Goal: Task Accomplishment & Management: Manage account settings

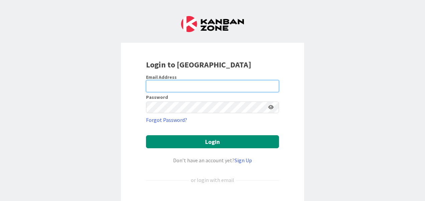
click at [174, 82] on input "email" at bounding box center [212, 86] width 133 height 12
type input "[PERSON_NAME][EMAIL_ADDRESS][PERSON_NAME][DOMAIN_NAME]"
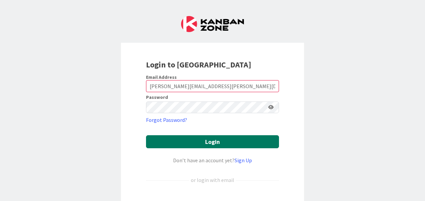
click at [265, 142] on button "Login" at bounding box center [212, 141] width 133 height 13
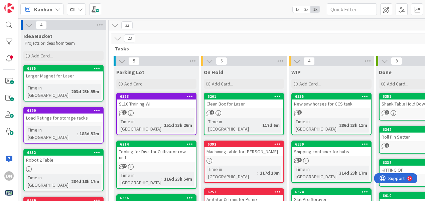
click at [187, 16] on div "Kanban CI 1x 2x 3x" at bounding box center [221, 9] width 407 height 18
click at [385, 58] on icon at bounding box center [384, 61] width 7 height 7
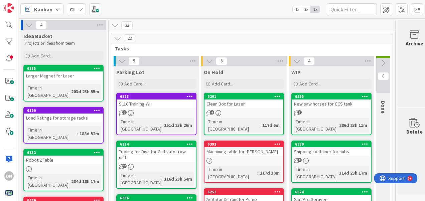
click at [84, 81] on div "6385 Larger Magnet for Laser Time in Column : 203d 23h 55m" at bounding box center [63, 83] width 80 height 37
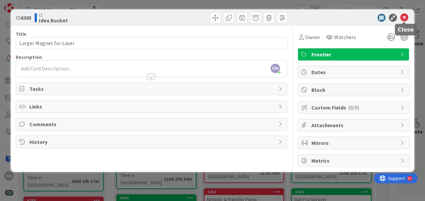
click at [405, 17] on icon at bounding box center [405, 18] width 8 height 8
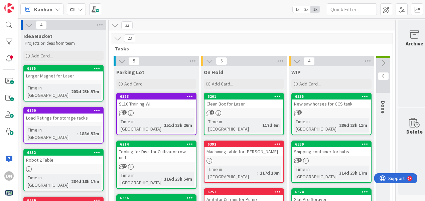
click at [99, 69] on icon at bounding box center [97, 68] width 6 height 5
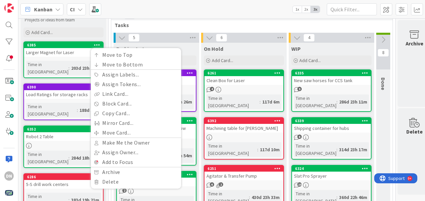
scroll to position [33, 0]
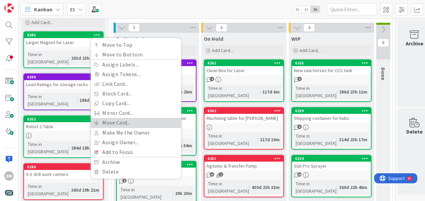
click at [134, 124] on link "Move Card..." at bounding box center [136, 123] width 90 height 10
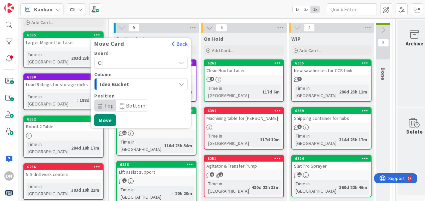
click at [154, 92] on div "Board CI Column Idea Bucket Position Top Bottom" at bounding box center [141, 81] width 94 height 61
click at [150, 85] on div "Idea Bucket" at bounding box center [137, 84] width 78 height 11
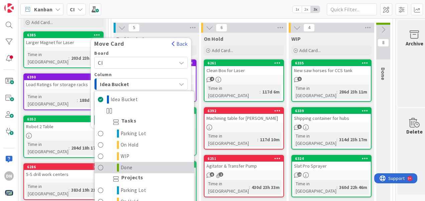
click at [144, 171] on link "Done" at bounding box center [145, 167] width 100 height 11
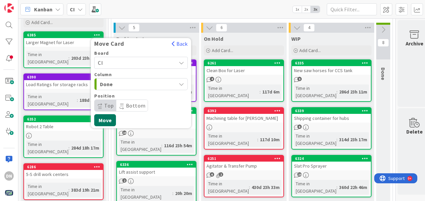
click at [111, 120] on button "Move" at bounding box center [105, 120] width 22 height 12
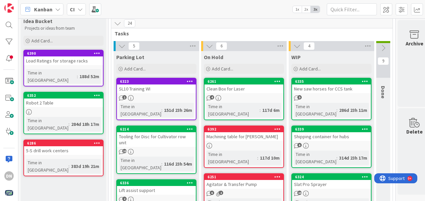
scroll to position [0, 0]
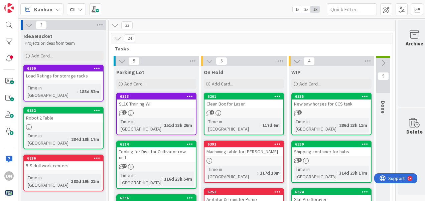
click at [84, 84] on div "Time in Column : 188d 52m" at bounding box center [63, 91] width 75 height 15
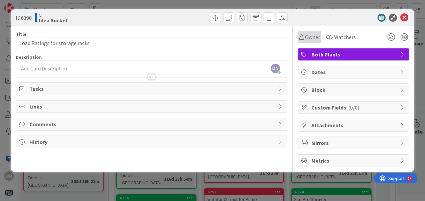
click at [303, 36] on icon at bounding box center [301, 36] width 5 height 5
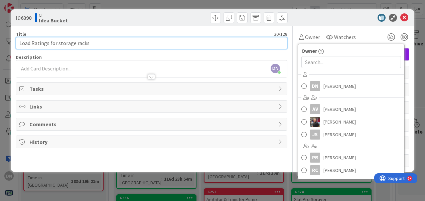
click at [51, 42] on input "Load Ratings for storage racks" at bounding box center [152, 43] width 272 height 12
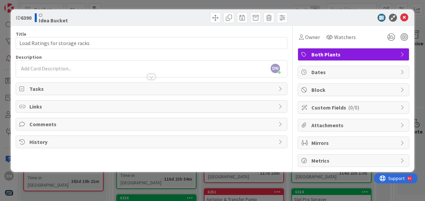
click at [74, 64] on body "DN Kanban CI 1x 2x 3x 3 Idea Bucket Projects or ideas from team Add Card... 639…" at bounding box center [212, 100] width 425 height 201
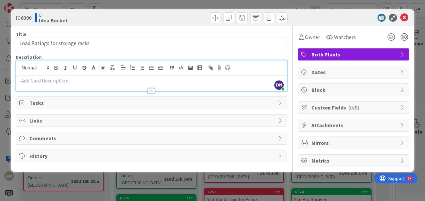
click at [113, 92] on div "Title 30 / 128 Load Ratings for storage racks Description DN Danny Norwood just…" at bounding box center [152, 96] width 272 height 141
click at [153, 87] on div at bounding box center [151, 87] width 271 height 7
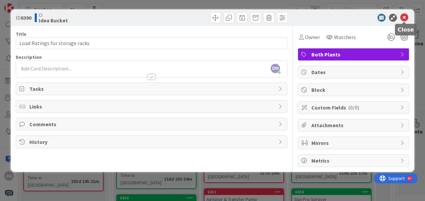
click at [404, 17] on icon at bounding box center [405, 18] width 8 height 8
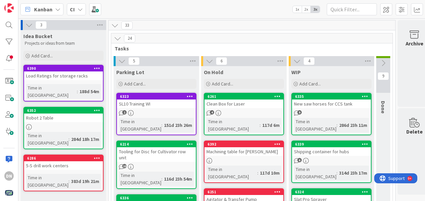
click at [96, 69] on icon at bounding box center [97, 68] width 6 height 5
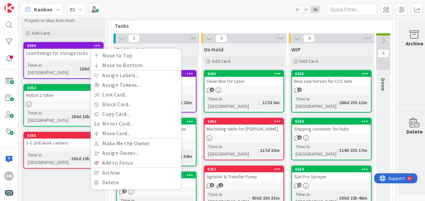
scroll to position [33, 0]
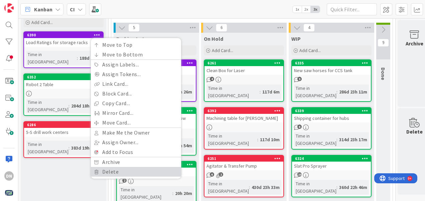
click at [133, 170] on link "Delete" at bounding box center [136, 172] width 90 height 10
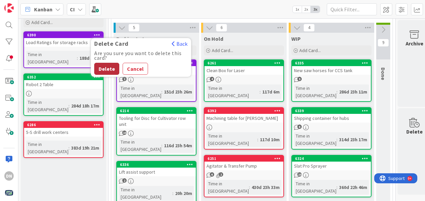
click at [104, 66] on button "Delete" at bounding box center [106, 69] width 25 height 12
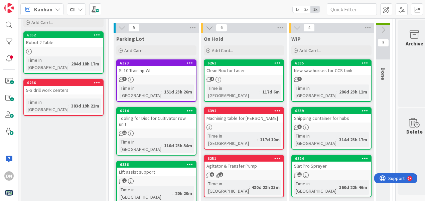
click at [167, 74] on div "SL10 Training WI" at bounding box center [156, 70] width 79 height 9
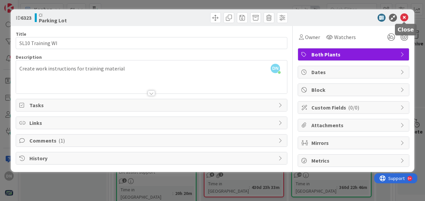
click at [404, 18] on icon at bounding box center [405, 18] width 8 height 8
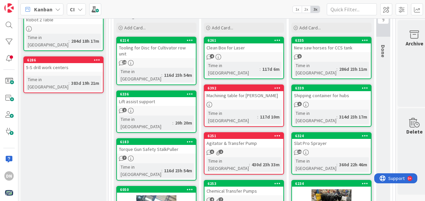
scroll to position [67, 0]
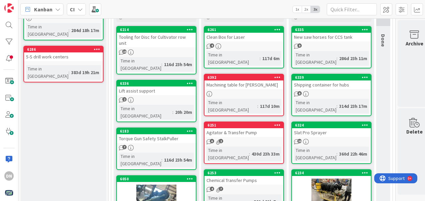
click at [189, 28] on icon at bounding box center [190, 29] width 6 height 5
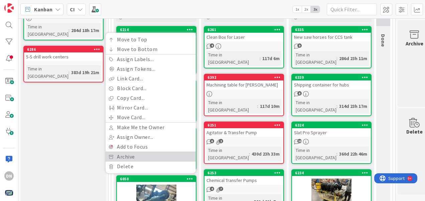
click at [132, 156] on link "Archive" at bounding box center [151, 157] width 90 height 10
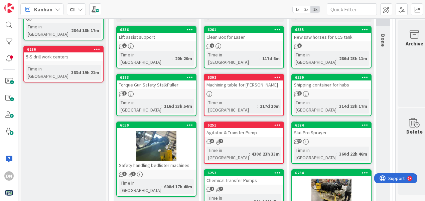
click at [166, 45] on div "2" at bounding box center [156, 46] width 79 height 6
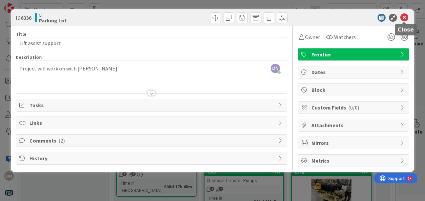
click at [407, 16] on icon at bounding box center [405, 18] width 8 height 8
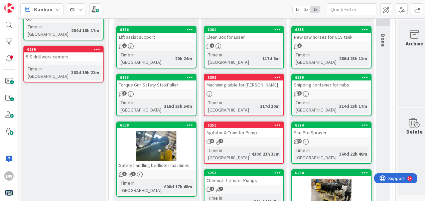
click at [163, 42] on div "6336 Lift assist support 2 Time in Column : 20h 24m" at bounding box center [156, 47] width 80 height 42
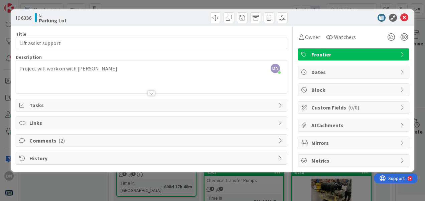
click at [66, 141] on span "Comments ( 2 )" at bounding box center [152, 141] width 246 height 8
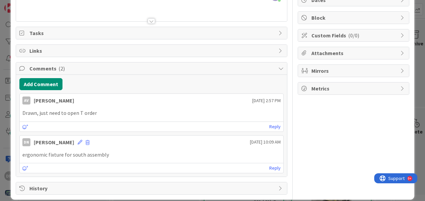
scroll to position [78, 0]
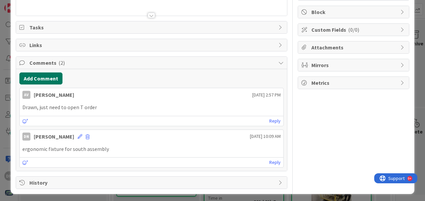
click at [41, 77] on button "Add Comment" at bounding box center [40, 79] width 43 height 12
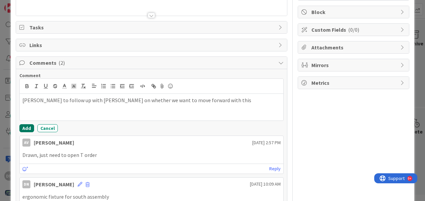
click at [24, 124] on button "Add" at bounding box center [26, 128] width 15 height 8
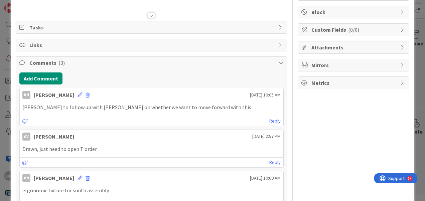
click at [417, 86] on div "ID 6336 CI Parking Lot Title 19 / 128 Lift assist support Description DN Danny …" at bounding box center [212, 100] width 425 height 201
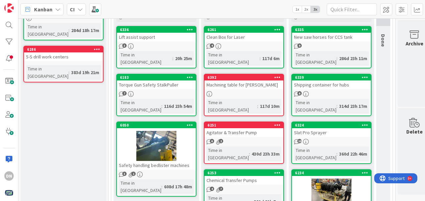
scroll to position [33, 0]
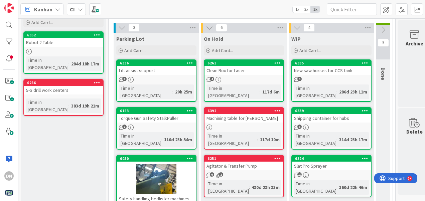
click at [266, 125] on div at bounding box center [244, 128] width 79 height 6
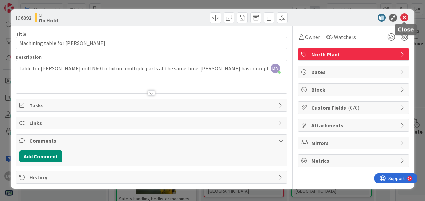
click at [406, 17] on icon at bounding box center [405, 18] width 8 height 8
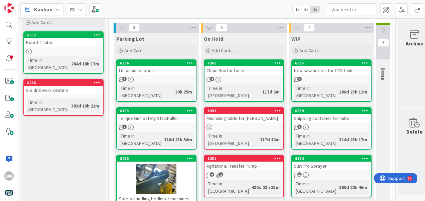
click at [258, 114] on div "Machining table for [PERSON_NAME]" at bounding box center [244, 118] width 79 height 9
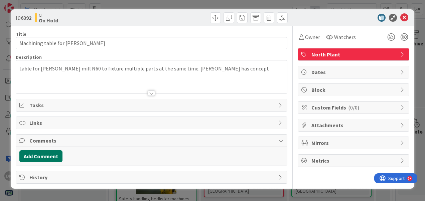
click at [45, 153] on button "Add Comment" at bounding box center [40, 156] width 43 height 12
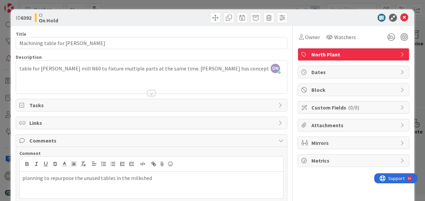
scroll to position [33, 0]
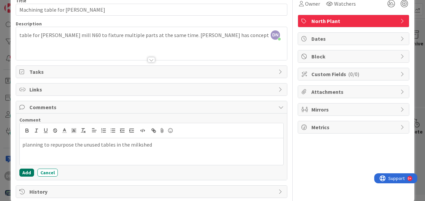
click at [23, 171] on button "Add" at bounding box center [26, 173] width 15 height 8
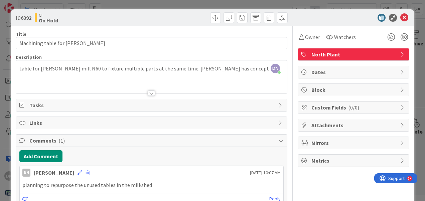
click at [401, 14] on icon at bounding box center [405, 18] width 8 height 8
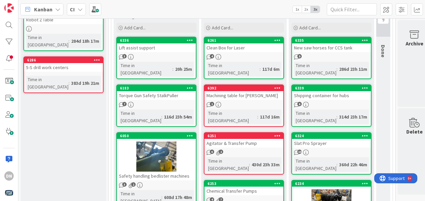
scroll to position [67, 0]
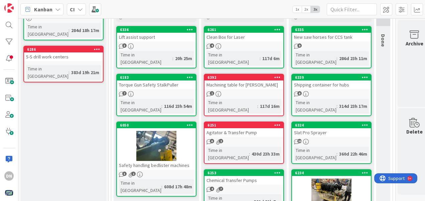
click at [245, 123] on div "6251 Agitator & Transfer Pump 6 2 Time in Column : 430d 23h 33m" at bounding box center [244, 143] width 80 height 42
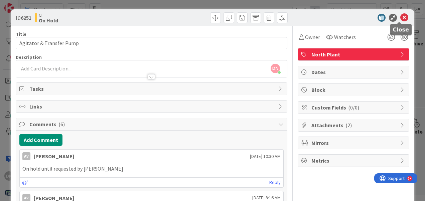
click at [401, 15] on icon at bounding box center [405, 18] width 8 height 8
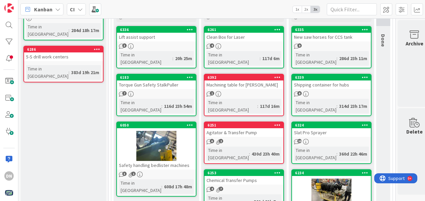
click at [278, 106] on div "On Hold Add Card... 6261 Clean Box for Laser 4 Time in Column : 117d 6m 6392 Ma…" at bounding box center [244, 159] width 86 height 320
click at [279, 123] on icon at bounding box center [278, 125] width 6 height 5
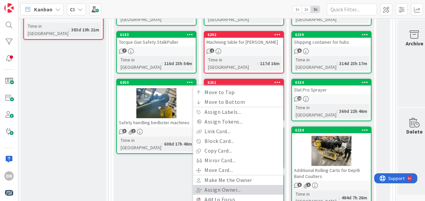
scroll to position [134, 0]
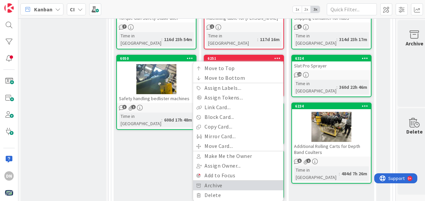
click at [242, 181] on link "Archive" at bounding box center [238, 186] width 90 height 10
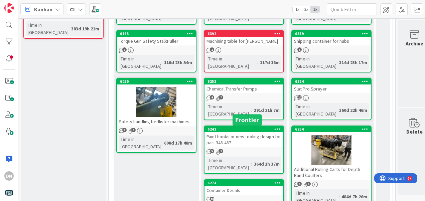
scroll to position [100, 0]
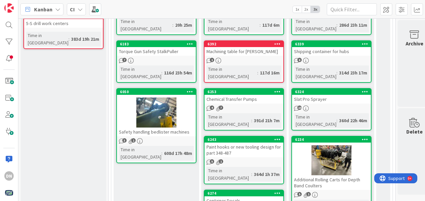
click at [248, 106] on div "4 7" at bounding box center [244, 109] width 79 height 6
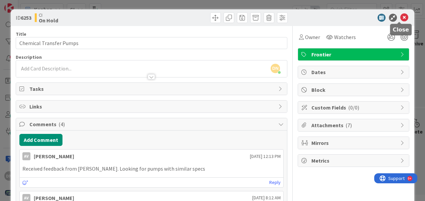
click at [401, 17] on icon at bounding box center [405, 18] width 8 height 8
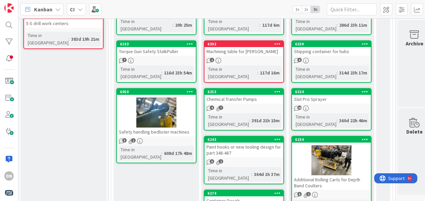
click at [280, 89] on icon at bounding box center [278, 91] width 6 height 5
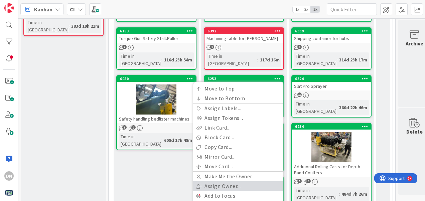
scroll to position [134, 0]
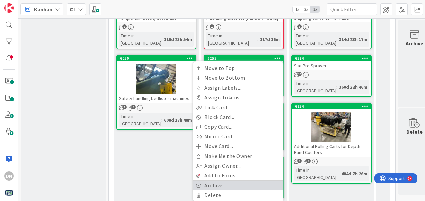
click at [240, 181] on link "Archive" at bounding box center [238, 186] width 90 height 10
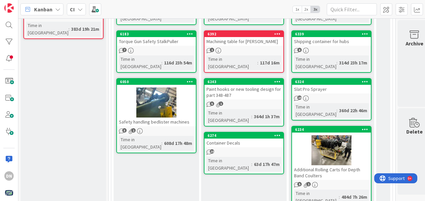
scroll to position [100, 0]
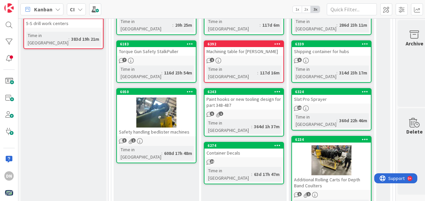
click at [257, 112] on div "5 1" at bounding box center [244, 115] width 79 height 6
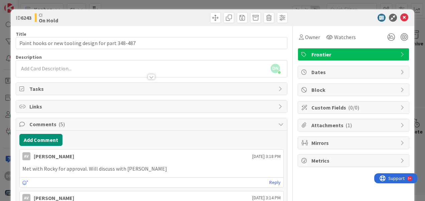
click at [327, 117] on div "Owner Watchers Frontier Dates Block Custom Fields ( 0/0 ) Attachments ( 1 ) Mir…" at bounding box center [354, 204] width 112 height 357
click at [332, 120] on div "Attachments ( 1 )" at bounding box center [353, 125] width 111 height 12
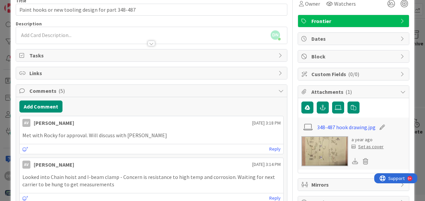
scroll to position [67, 0]
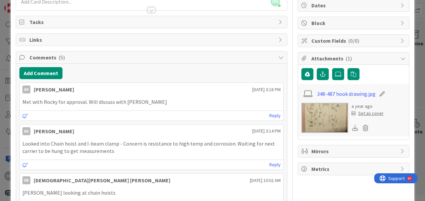
click at [330, 119] on img at bounding box center [325, 118] width 47 height 30
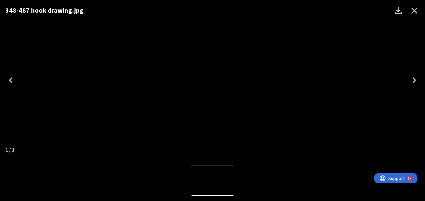
click at [418, 14] on icon "Close" at bounding box center [414, 10] width 11 height 11
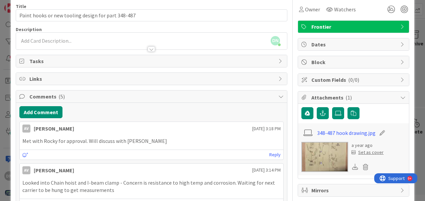
scroll to position [0, 0]
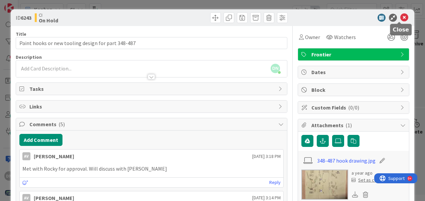
click at [401, 17] on icon at bounding box center [405, 18] width 8 height 8
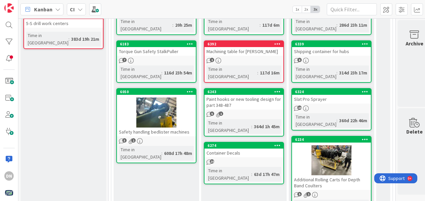
click at [258, 149] on div "Container Decals" at bounding box center [244, 153] width 79 height 9
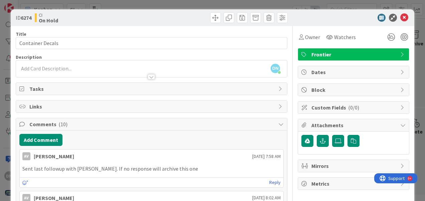
click at [406, 20] on div "ID 6274 CI On Hold" at bounding box center [213, 17] width 404 height 17
click at [401, 17] on icon at bounding box center [405, 18] width 8 height 8
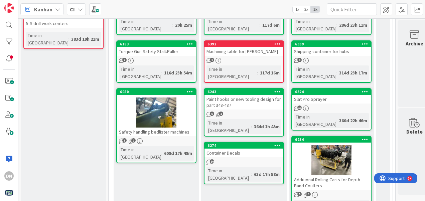
click at [279, 143] on icon at bounding box center [278, 145] width 6 height 5
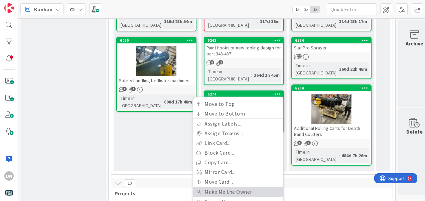
scroll to position [167, 0]
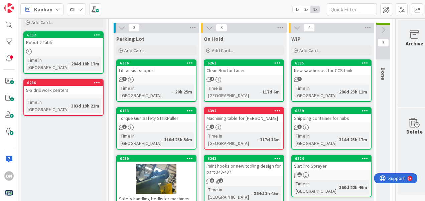
scroll to position [0, 0]
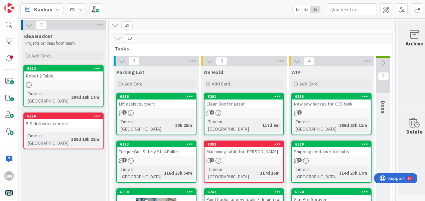
click at [344, 110] on div "9" at bounding box center [331, 113] width 79 height 6
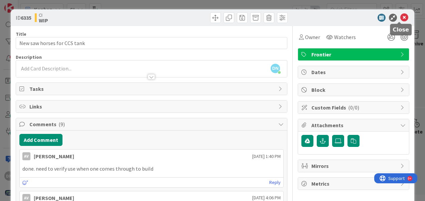
click at [401, 17] on icon at bounding box center [405, 18] width 8 height 8
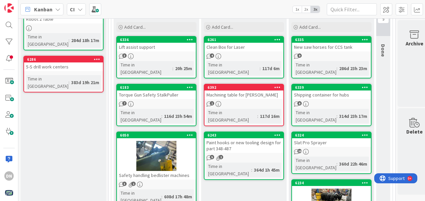
scroll to position [67, 0]
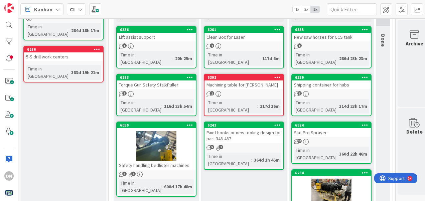
click at [364, 123] on icon at bounding box center [365, 125] width 6 height 5
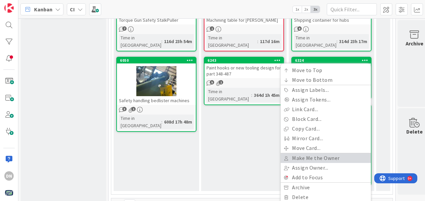
scroll to position [134, 0]
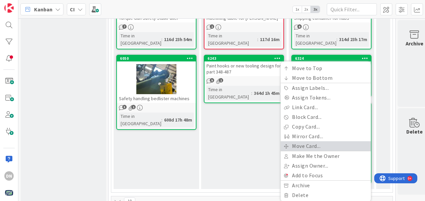
click at [318, 141] on link "Move Card..." at bounding box center [326, 146] width 90 height 10
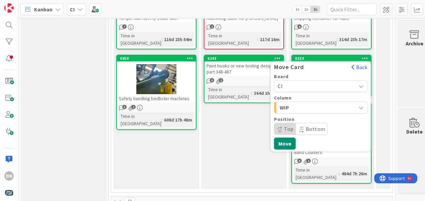
click at [305, 103] on span "WIP" at bounding box center [305, 107] width 50 height 9
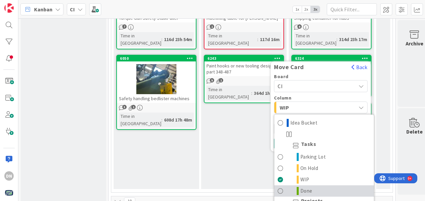
click at [307, 187] on span "Done" at bounding box center [307, 191] width 12 height 8
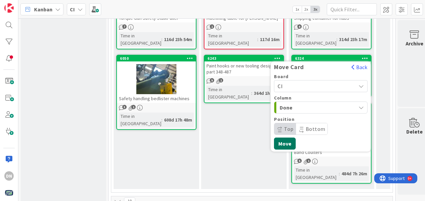
click at [289, 138] on button "Move" at bounding box center [285, 144] width 22 height 12
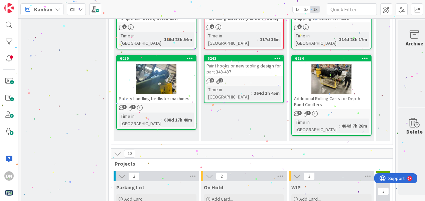
scroll to position [100, 0]
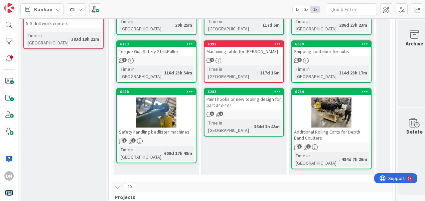
click at [359, 105] on div at bounding box center [331, 113] width 79 height 30
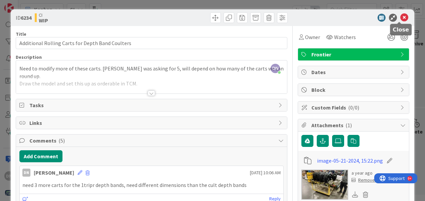
click at [401, 17] on icon at bounding box center [405, 18] width 8 height 8
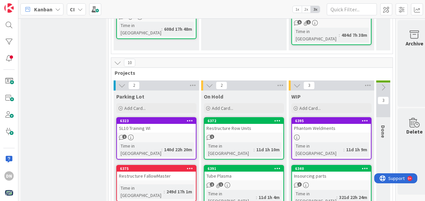
scroll to position [234, 0]
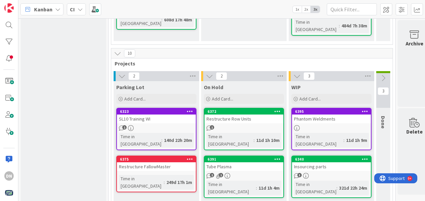
click at [173, 163] on div "Restructure FallowMaster" at bounding box center [156, 167] width 79 height 9
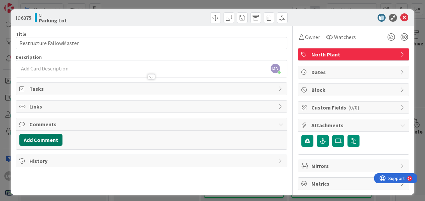
click at [47, 137] on button "Add Comment" at bounding box center [40, 140] width 43 height 12
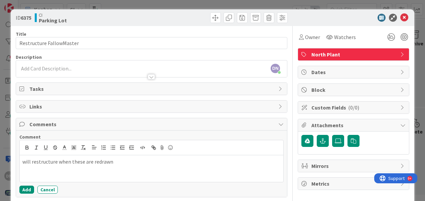
click at [26, 183] on div "Comment will restructure when these are redrawn Add Cancel" at bounding box center [151, 164] width 264 height 60
click at [27, 187] on button "Add" at bounding box center [26, 190] width 15 height 8
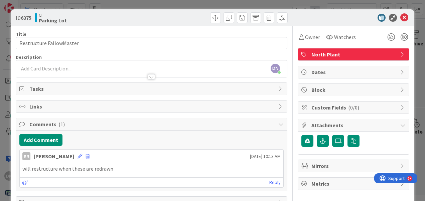
click at [398, 11] on div "ID 6375 CI Parking Lot" at bounding box center [213, 17] width 404 height 17
click at [401, 15] on icon at bounding box center [405, 18] width 8 height 8
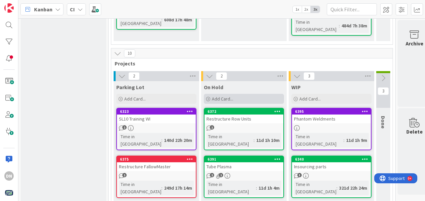
click at [220, 96] on span "Add Card..." at bounding box center [222, 99] width 21 height 6
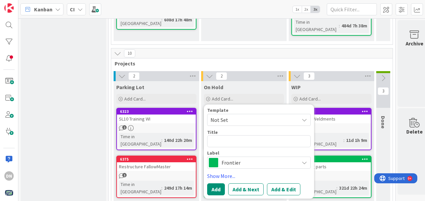
type textarea "x"
type textarea "M"
type textarea "x"
type textarea "Mi"
type textarea "x"
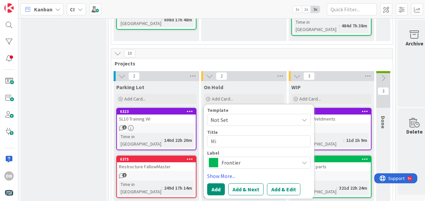
type textarea "Min"
type textarea "x"
type textarea "Mini"
type textarea "x"
type textarea "Minim"
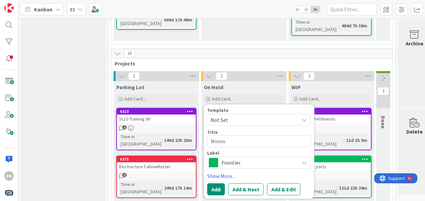
type textarea "x"
type textarea "Minima"
type textarea "x"
type textarea "Minim"
type textarea "x"
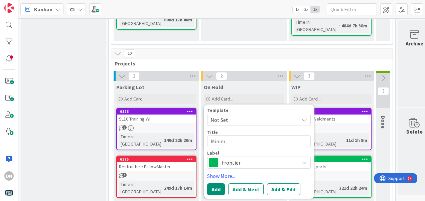
type textarea "Minimi"
type textarea "x"
type textarea "Minimiz"
type textarea "x"
type textarea "Minimize"
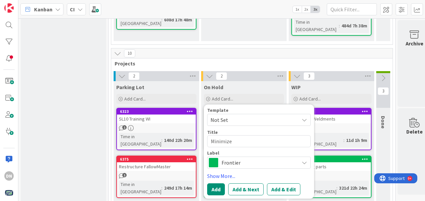
type textarea "x"
type textarea "Minimizer"
click at [250, 158] on span "Frontier" at bounding box center [259, 162] width 74 height 9
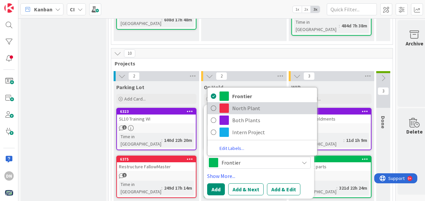
click at [237, 103] on span "North Plant" at bounding box center [273, 108] width 82 height 10
type textarea "x"
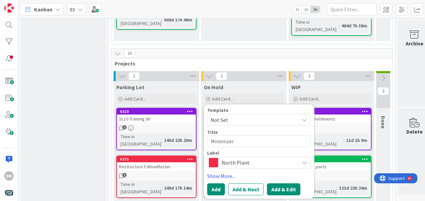
click at [280, 184] on button "Add & Edit" at bounding box center [283, 190] width 33 height 12
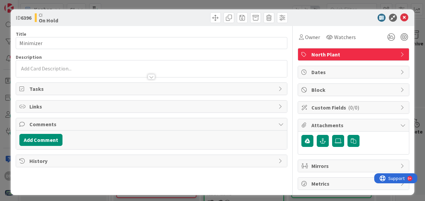
click at [42, 68] on div at bounding box center [151, 69] width 271 height 17
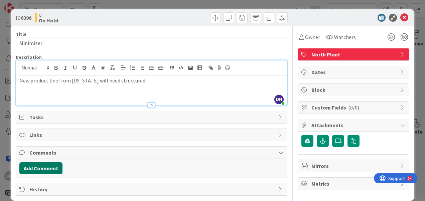
click at [50, 167] on button "Add Comment" at bounding box center [40, 169] width 43 height 12
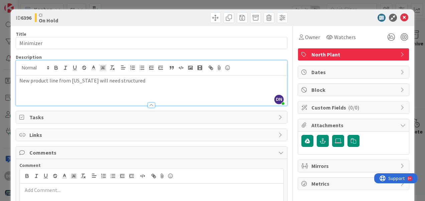
click at [348, 21] on div at bounding box center [350, 18] width 118 height 8
click at [416, 68] on div "ID 6396 CI On Hold Title 9 / 128 Minimizer Description DN Danny Norwood just jo…" at bounding box center [212, 100] width 425 height 201
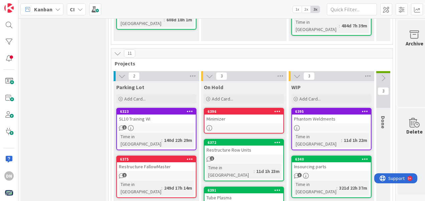
click at [251, 139] on div "6372 Restructure Row Units 1 Time in Column : 11d 1h 23m" at bounding box center [244, 160] width 80 height 42
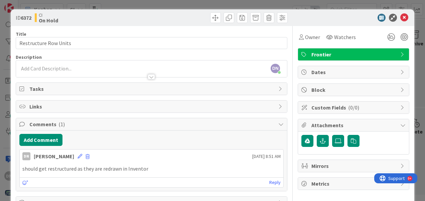
click at [393, 10] on div "ID 6372 CI On Hold" at bounding box center [213, 17] width 404 height 17
click at [401, 17] on icon at bounding box center [405, 18] width 8 height 8
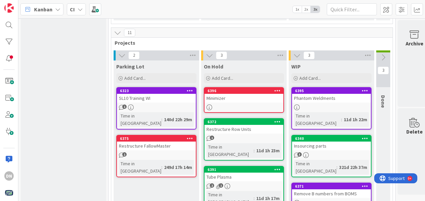
click at [254, 166] on div "6391 Tube Plasma 2 1 Time in Column : 11d 1h 17m" at bounding box center [244, 187] width 80 height 42
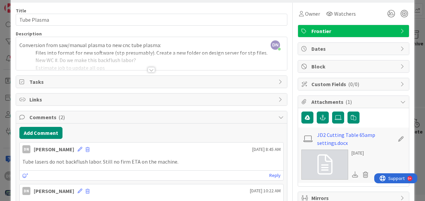
scroll to position [33, 0]
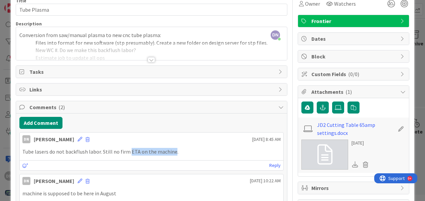
drag, startPoint x: 127, startPoint y: 148, endPoint x: 171, endPoint y: 151, distance: 43.9
click at [171, 151] on p "Tube lasers do not backflush labor. Still no firm ETA on the machine." at bounding box center [151, 152] width 258 height 8
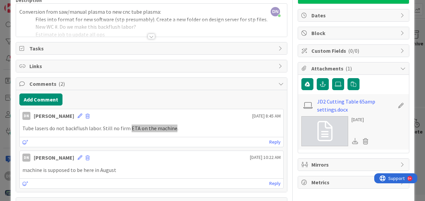
scroll to position [67, 0]
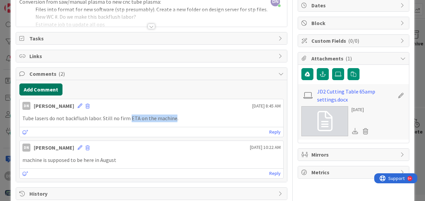
click at [47, 87] on button "Add Comment" at bounding box center [40, 90] width 43 height 12
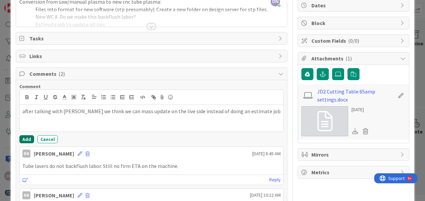
click at [24, 140] on button "Add" at bounding box center [26, 139] width 15 height 8
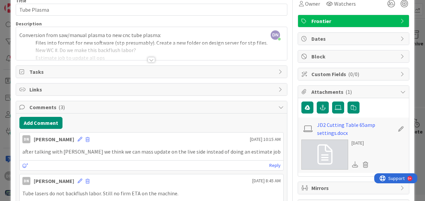
scroll to position [0, 0]
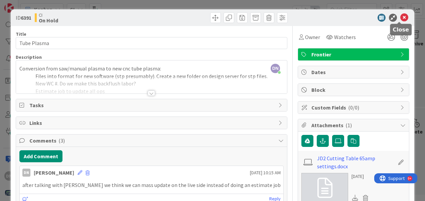
click at [401, 17] on icon at bounding box center [405, 18] width 8 height 8
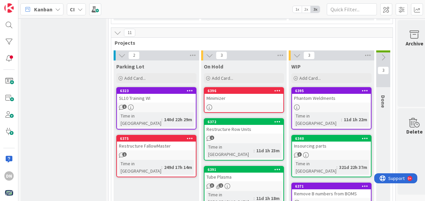
click at [314, 105] on div at bounding box center [331, 108] width 79 height 6
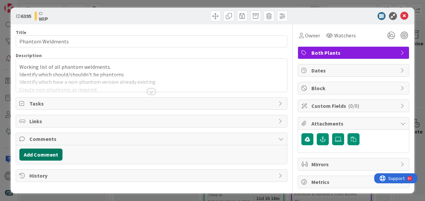
click at [51, 149] on button "Add Comment" at bounding box center [40, 155] width 43 height 12
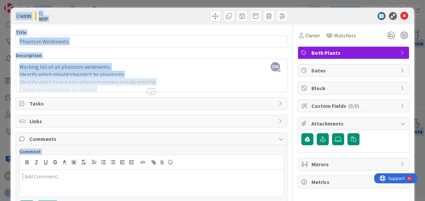
click at [0, 201] on html "DN Kanban CI 1x 2x 3x 2 Idea Bucket Projects or ideas from team Add Card... 635…" at bounding box center [212, 100] width 425 height 201
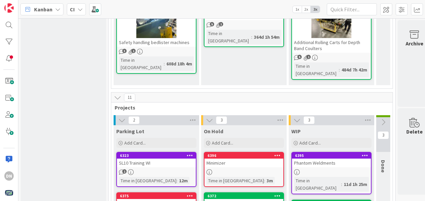
scroll to position [201, 0]
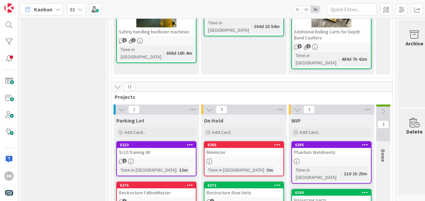
click at [334, 159] on div at bounding box center [331, 162] width 79 height 6
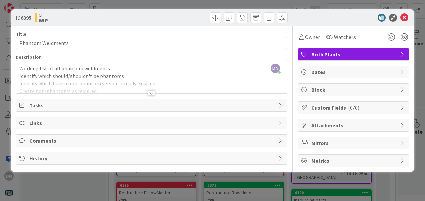
click at [57, 142] on span "Comments" at bounding box center [152, 141] width 246 height 8
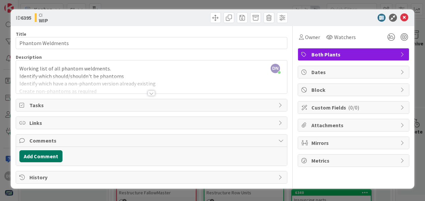
click at [46, 158] on button "Add Comment" at bounding box center [40, 156] width 43 height 12
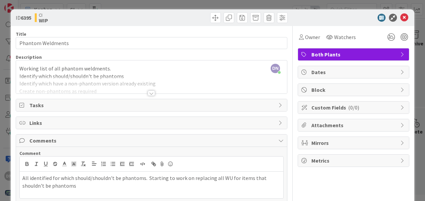
click at [415, 184] on div "ID 6395 CI WIP Title 17 / 128 Phantom Weldments Description DN [PERSON_NAME] ju…" at bounding box center [212, 100] width 425 height 201
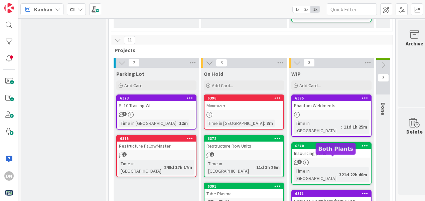
scroll to position [255, 0]
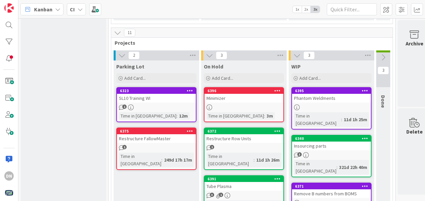
click at [341, 142] on div "Insourcing parts" at bounding box center [331, 146] width 79 height 9
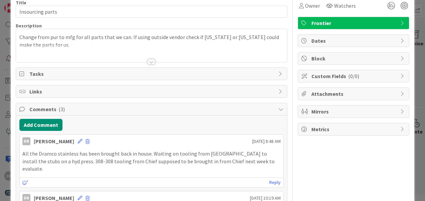
scroll to position [67, 0]
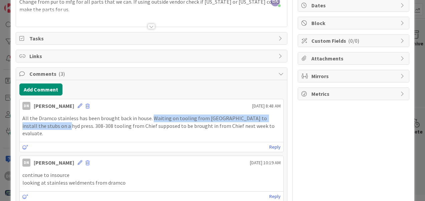
drag, startPoint x: 149, startPoint y: 114, endPoint x: 46, endPoint y: 123, distance: 102.8
click at [46, 123] on p "All the Dramco stainless has been brought back in house. Waiting on tooling fro…" at bounding box center [151, 126] width 258 height 23
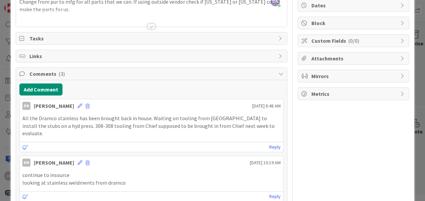
click at [419, 47] on div "ID 6340 CI WIP Title 16 / 128 Insourcing parts Description DN [PERSON_NAME] jus…" at bounding box center [212, 100] width 425 height 201
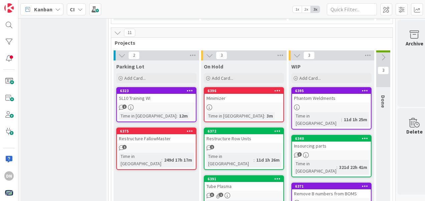
click at [344, 190] on div "Remove B numbers from BOMS" at bounding box center [331, 194] width 79 height 9
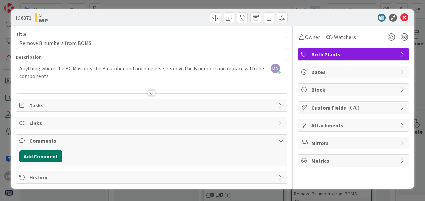
click at [40, 154] on button "Add Comment" at bounding box center [40, 156] width 43 height 12
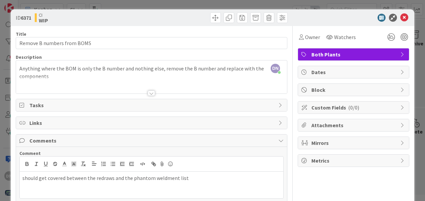
click at [415, 139] on div "ID 6371 CI WIP Title 26 / 128 Remove B numbers from BOMS Description DN [PERSON…" at bounding box center [212, 100] width 425 height 201
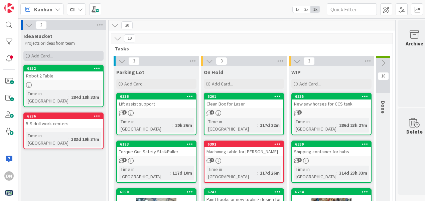
click at [50, 55] on span "Add Card..." at bounding box center [41, 56] width 21 height 6
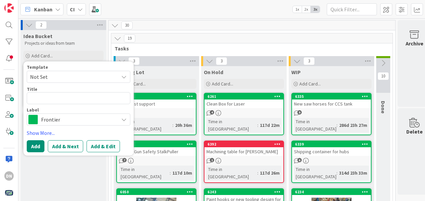
click at [76, 119] on span "Frontier" at bounding box center [78, 119] width 74 height 9
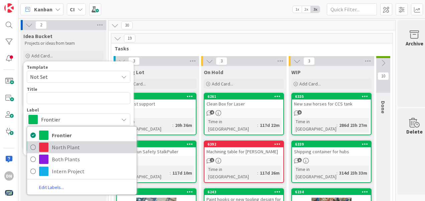
click at [60, 144] on span "North Plant" at bounding box center [93, 147] width 82 height 10
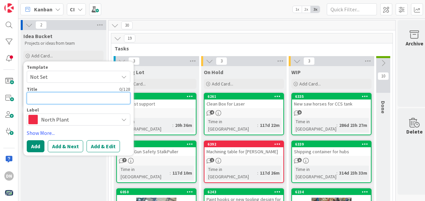
click at [56, 96] on textarea at bounding box center [79, 98] width 104 height 12
type textarea "x"
type textarea "R"
type textarea "x"
type textarea "RR"
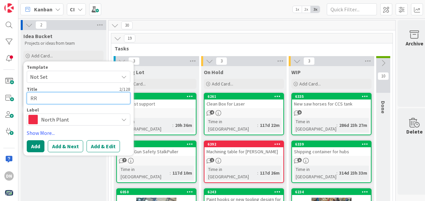
type textarea "x"
type textarea "RRT"
type textarea "x"
type textarea "RR"
type textarea "x"
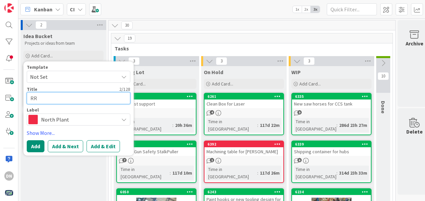
type textarea "RRH"
type textarea "x"
type textarea "RRHD"
type textarea "x"
type textarea "RRHD"
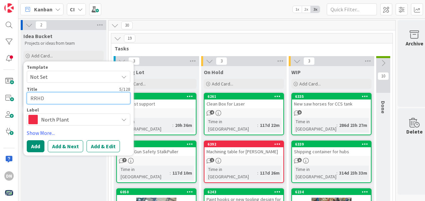
type textarea "x"
type textarea "RRHD e"
type textarea "x"
type textarea "RRHD el"
type textarea "x"
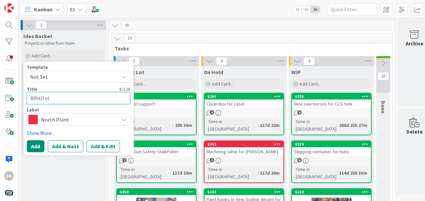
type textarea "RRHD [PERSON_NAME]"
type textarea "x"
type textarea "RRHD elim"
type textarea "x"
type textarea "RRHD elimn"
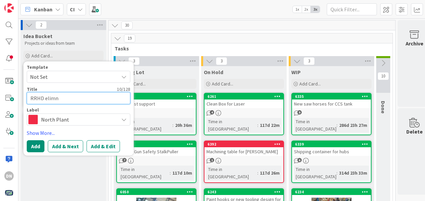
type textarea "x"
type textarea "RRHD elim"
type textarea "x"
type textarea "RRHD elimi"
type textarea "x"
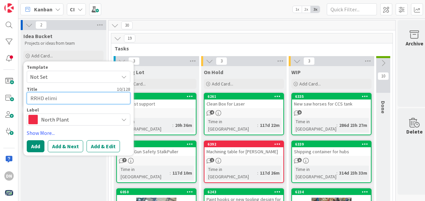
type textarea "RRHD elimin"
type textarea "x"
type textarea "RRHD elimina"
type textarea "x"
type textarea "RRHD eliminat"
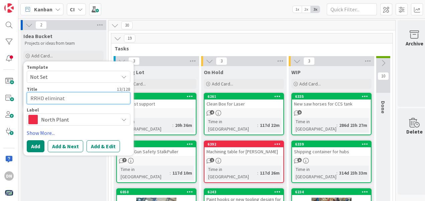
type textarea "x"
type textarea "RRHD eliminate"
type textarea "x"
type textarea "RRHD eliminate"
type textarea "x"
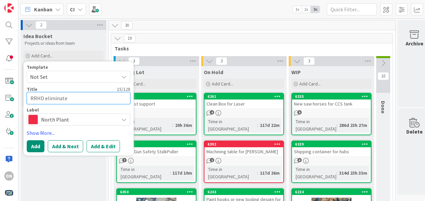
type textarea "RRHD eliminate h"
type textarea "x"
type textarea "RRHD eliminate ho"
type textarea "x"
type textarea "RRHD eliminate hol"
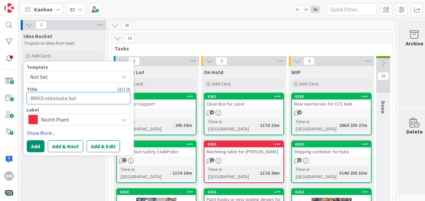
type textarea "x"
type textarea "RRHD eliminate hole"
type textarea "x"
type textarea "RRHD eliminate holes"
type textarea "x"
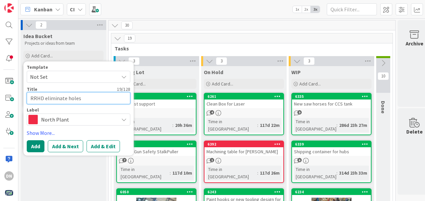
type textarea "RRHD eliminate holes"
type textarea "x"
type textarea "RRHD eliminate holes f"
type textarea "x"
type textarea "RRHD eliminate holes fo"
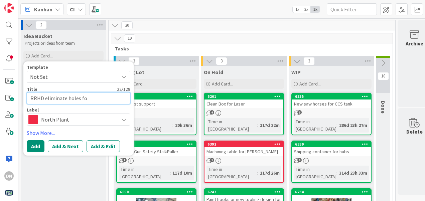
type textarea "x"
type textarea "RRHD eliminate holes for"
type textarea "x"
type textarea "RRHD eliminate holes for"
type textarea "x"
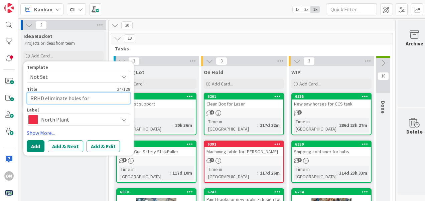
type textarea "RRHD eliminate holes for t"
type textarea "x"
type textarea "RRHD eliminate holes for tr"
type textarea "x"
type textarea "RRHD eliminate holes for tra"
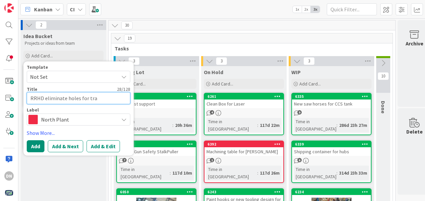
type textarea "x"
type textarea "RRHD eliminate holes for [PERSON_NAME]"
type textarea "x"
type textarea "RRHD eliminate holes for trans"
type textarea "x"
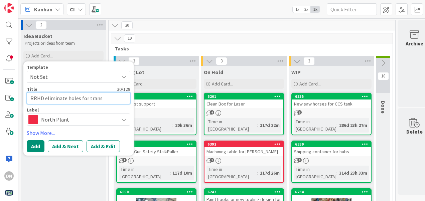
type textarea "RRHD eliminate holes for transp"
type textarea "x"
type textarea "RRHD eliminate holes for transpo"
type textarea "x"
type textarea "RRHD eliminate holes for transpor"
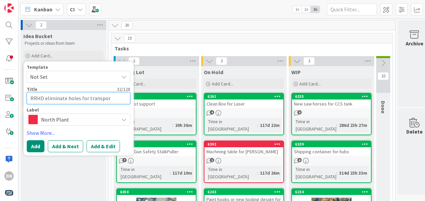
type textarea "x"
type textarea "RRHD eliminate holes for transport"
type textarea "x"
type textarea "RRHD eliminate holes for transport"
type textarea "x"
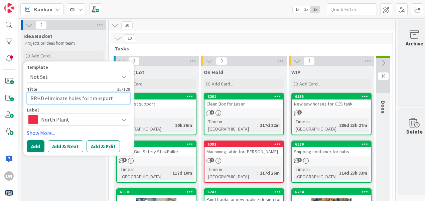
type textarea "RRHD eliminate holes for transport c"
type textarea "x"
type textarea "RRHD eliminate holes for transport ca"
type textarea "x"
type textarea "RRHD eliminate holes for transport car"
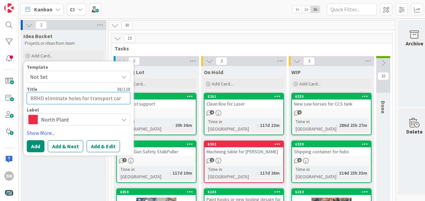
type textarea "x"
type textarea "RRHD eliminate holes for transport cart"
type textarea "x"
type textarea "RRHD eliminate holes for transport carts"
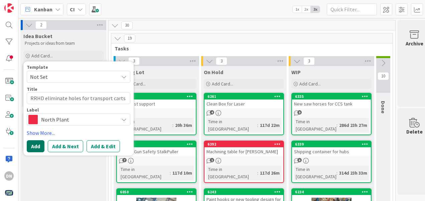
click at [38, 142] on button "Add" at bounding box center [36, 146] width 18 height 12
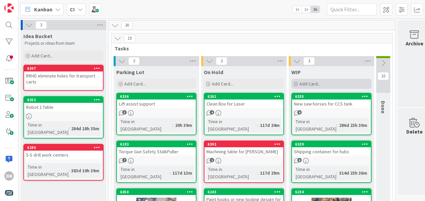
click at [315, 84] on span "Add Card..." at bounding box center [310, 84] width 21 height 6
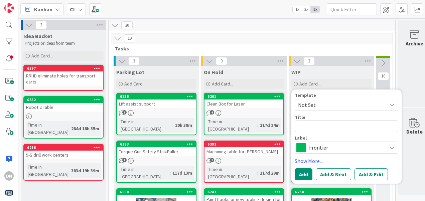
click at [333, 144] on span "Frontier" at bounding box center [346, 147] width 74 height 9
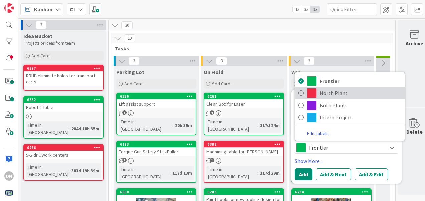
click at [334, 97] on span "North Plant" at bounding box center [361, 93] width 82 height 10
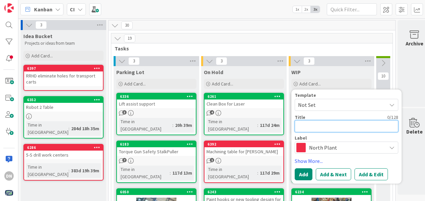
click at [317, 128] on textarea at bounding box center [347, 126] width 104 height 12
type textarea "x"
type textarea "F"
type textarea "x"
type textarea "Fi"
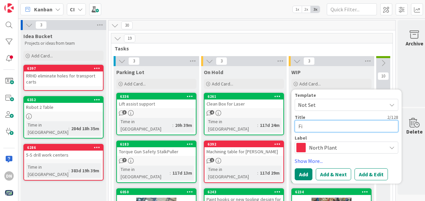
type textarea "x"
type textarea "Fix"
type textarea "x"
type textarea "Fixt"
type textarea "x"
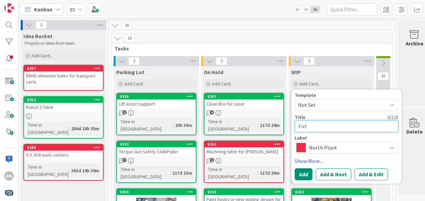
type textarea "Fixtu"
type textarea "x"
type textarea "Fixtur"
type textarea "x"
type textarea "Fixture"
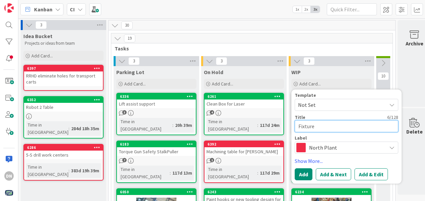
type textarea "x"
type textarea "Fixture"
type textarea "x"
type textarea "Fixture f"
type textarea "x"
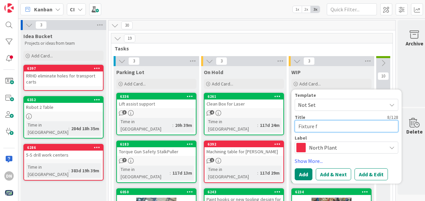
type textarea "Fixture fo"
type textarea "x"
type textarea "Fixture for"
type textarea "x"
type textarea "Fixture for"
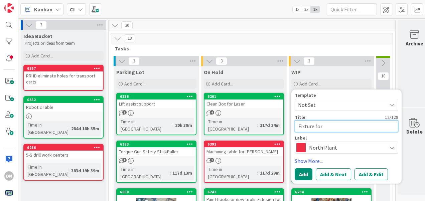
type textarea "x"
type textarea "Fixture for s"
type textarea "x"
type textarea "Fixture for sh"
type textarea "x"
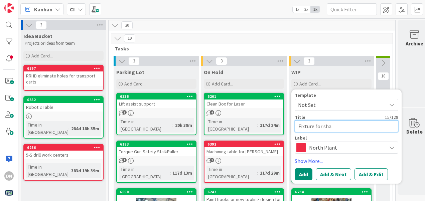
type textarea "Fixture for shan"
type textarea "x"
type textarea "Fixture for shank"
type textarea "x"
type textarea "Fixture for shank"
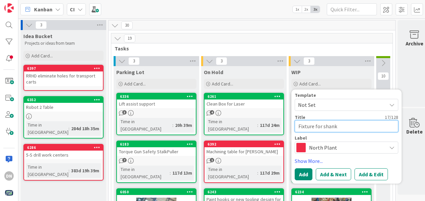
type textarea "x"
type textarea "Fixture for shank s"
type textarea "x"
type textarea "Fixture for [PERSON_NAME]"
type textarea "x"
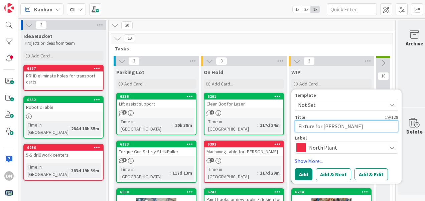
type textarea "Fixture for shank shi"
type textarea "x"
type textarea "Fixture for [PERSON_NAME]"
type textarea "x"
type textarea "Fixture for [PERSON_NAME]"
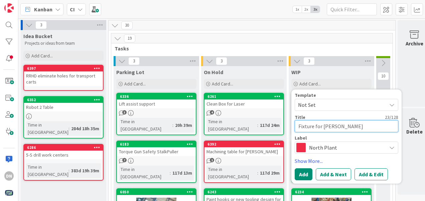
type textarea "x"
type textarea "Fixture for shank shield"
type textarea "x"
type textarea "Fixture for shank shield"
type textarea "x"
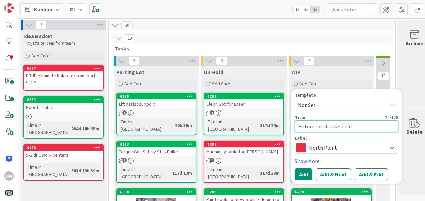
type textarea "Fixture for shank shield s"
type textarea "x"
type textarea "Fixture for shank shield"
type textarea "x"
type textarea "Fixture for shank shield"
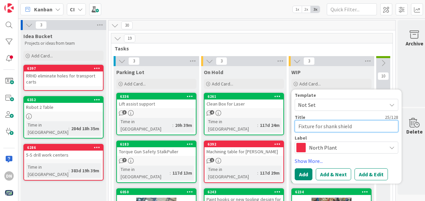
type textarea "x"
type textarea "Fixture for [PERSON_NAME] [PERSON_NAME]"
type textarea "x"
type textarea "Fixture for [PERSON_NAME] [PERSON_NAME]"
type textarea "x"
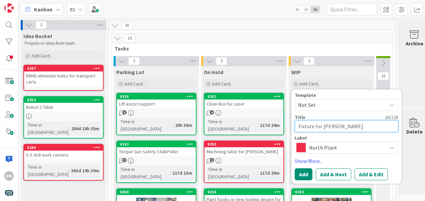
type textarea "Fixture for shank [PERSON_NAME] o"
type textarea "x"
type textarea "Fixture for [PERSON_NAME] [PERSON_NAME] on"
type textarea "x"
type textarea "Fixture for [PERSON_NAME] [PERSON_NAME] on"
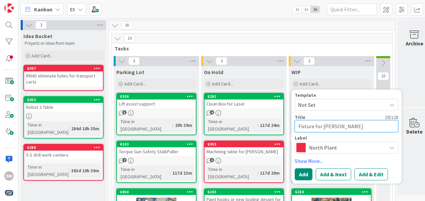
type textarea "x"
type textarea "Fixture for shank [PERSON_NAME] on th"
type textarea "x"
type textarea "Fixture for [PERSON_NAME] [PERSON_NAME] on the"
type textarea "x"
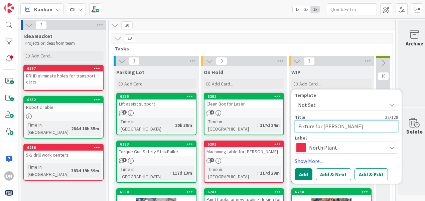
type textarea "Fixture for [PERSON_NAME] [PERSON_NAME] on the"
type textarea "x"
type textarea "Fixture for [PERSON_NAME] [PERSON_NAME] on the H"
type textarea "x"
type textarea "Fixture for [PERSON_NAME] [PERSON_NAME] on the Ha"
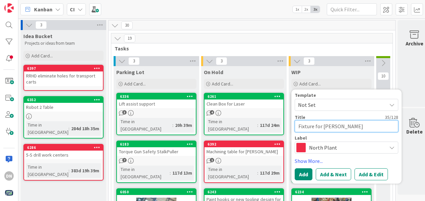
type textarea "x"
type textarea "Fixture for shank [PERSON_NAME] on the Haa"
type textarea "x"
type textarea "Fixture for [PERSON_NAME] [PERSON_NAME] on the [PERSON_NAME]"
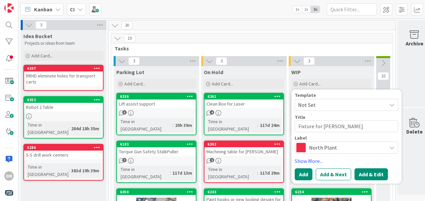
click at [375, 169] on button "Add & Edit" at bounding box center [371, 175] width 33 height 12
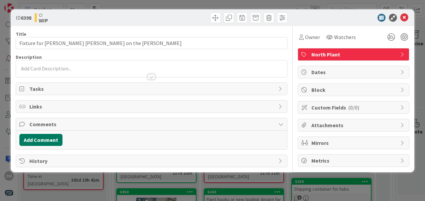
click at [47, 143] on button "Add Comment" at bounding box center [40, 140] width 43 height 12
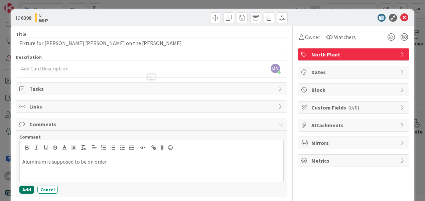
click at [26, 191] on button "Add" at bounding box center [26, 190] width 15 height 8
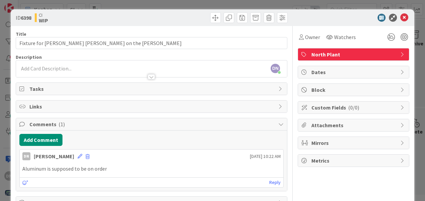
click at [417, 99] on div "ID 6398 CI WIP Title 37 / 128 Fixture for [PERSON_NAME] [PERSON_NAME] on the [P…" at bounding box center [212, 100] width 425 height 201
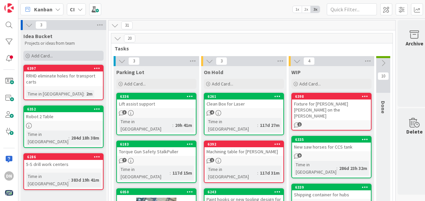
click at [39, 54] on span "Add Card..." at bounding box center [41, 56] width 21 height 6
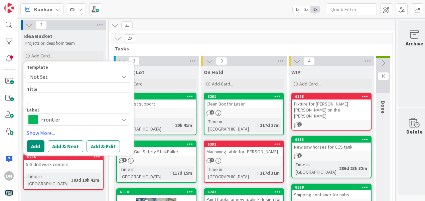
click at [47, 115] on span "Frontier" at bounding box center [78, 119] width 74 height 9
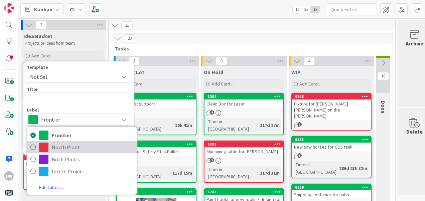
click at [66, 150] on span "North Plant" at bounding box center [93, 147] width 82 height 10
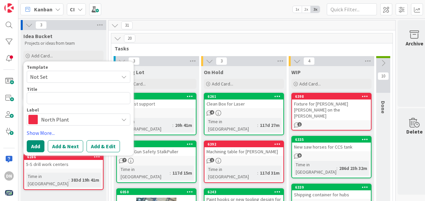
click at [58, 106] on div "Template Not Set Title 0 / 128 Label North Plant Frontier North Plant Both Plan…" at bounding box center [79, 95] width 104 height 61
click at [56, 100] on textarea at bounding box center [79, 98] width 104 height 12
type textarea "x"
type textarea "T"
type textarea "x"
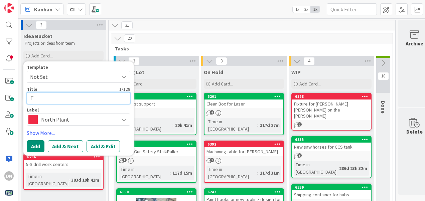
type textarea "To"
type textarea "x"
type textarea "Too"
type textarea "x"
type textarea "Tool"
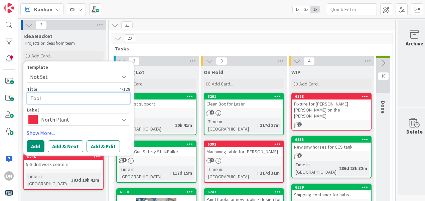
type textarea "x"
type textarea "Tooli"
type textarea "x"
type textarea "[PERSON_NAME]"
type textarea "x"
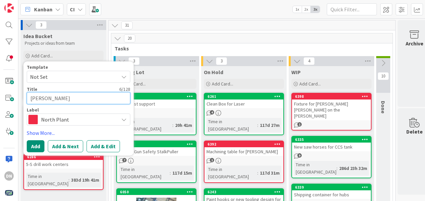
type textarea "Tooling"
type textarea "x"
type textarea "Tooling"
type textarea "x"
type textarea "Tooling t"
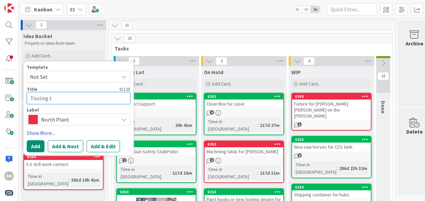
type textarea "x"
type textarea "Tooling to"
type textarea "x"
type textarea "Tooling to"
type textarea "x"
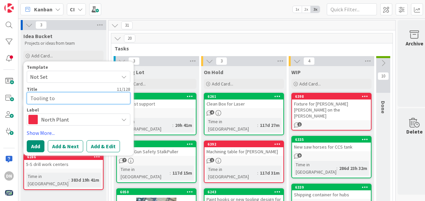
type textarea "Tooling to d"
type textarea "x"
type textarea "Tooling to"
type textarea "x"
type textarea "Tooling to d"
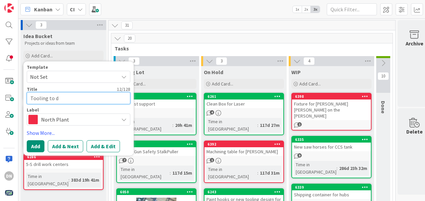
type textarea "x"
type textarea "Tooling to dr"
type textarea "x"
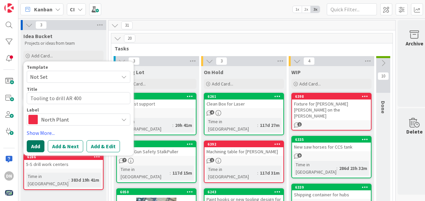
click at [35, 146] on button "Add" at bounding box center [36, 146] width 18 height 12
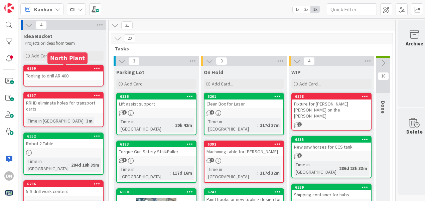
click at [79, 77] on div "Tooling to drill AR 400" at bounding box center [63, 76] width 79 height 9
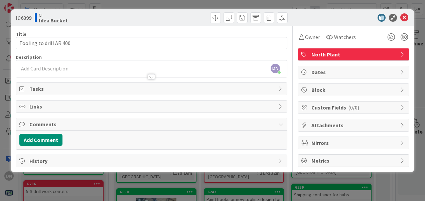
click at [97, 66] on div "DN [PERSON_NAME] just joined" at bounding box center [151, 69] width 271 height 17
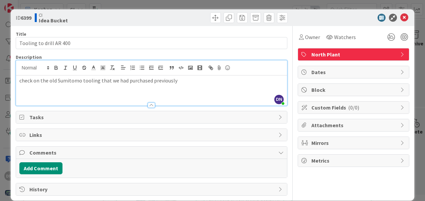
click at [419, 90] on div "ID 6399 CI Idea Bucket Title 23 / 128 Tooling to drill AR 400 Description DN [P…" at bounding box center [212, 100] width 425 height 201
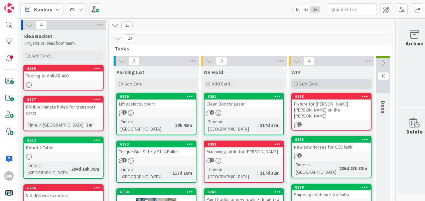
click at [311, 83] on span "Add Card..." at bounding box center [310, 84] width 21 height 6
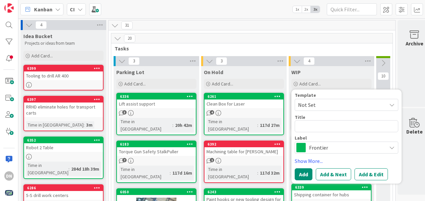
click at [340, 145] on span "Frontier" at bounding box center [346, 147] width 74 height 9
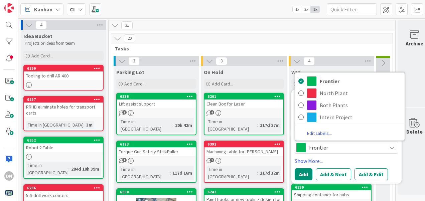
click at [335, 146] on span "Frontier" at bounding box center [346, 147] width 74 height 9
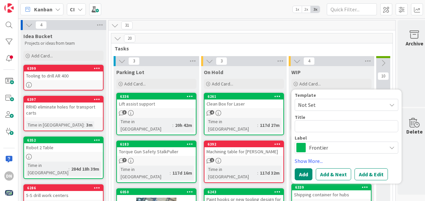
click at [357, 147] on span "Frontier" at bounding box center [346, 147] width 74 height 9
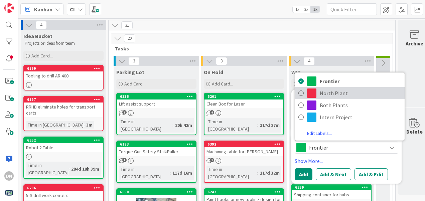
click at [324, 95] on span "North Plant" at bounding box center [361, 93] width 82 height 10
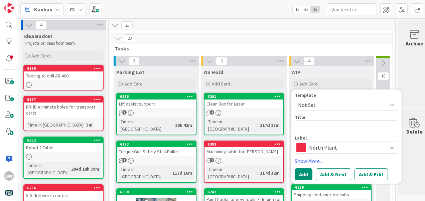
click at [338, 148] on span "North Plant" at bounding box center [346, 147] width 74 height 9
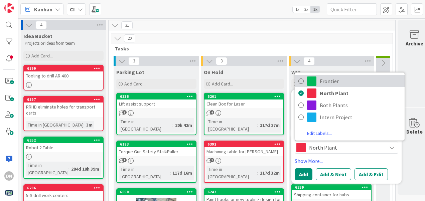
click at [324, 81] on span "Frontier" at bounding box center [361, 81] width 82 height 10
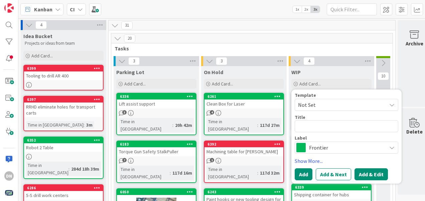
click at [372, 174] on button "Add & Edit" at bounding box center [371, 175] width 33 height 12
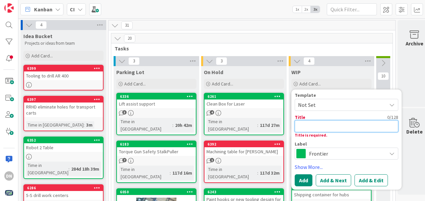
click at [335, 123] on textarea at bounding box center [347, 126] width 104 height 12
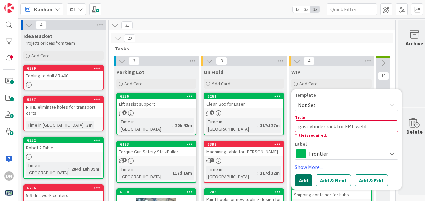
click at [303, 177] on button "Add" at bounding box center [304, 181] width 18 height 12
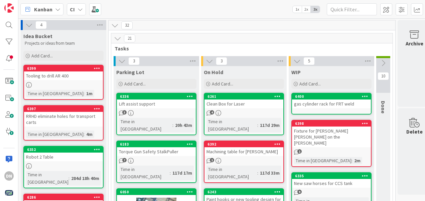
click at [363, 97] on icon at bounding box center [365, 96] width 6 height 5
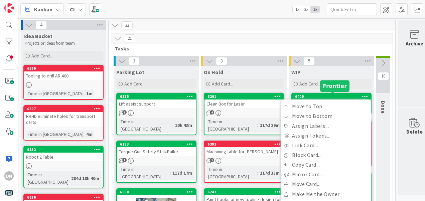
click at [339, 94] on div "6400" at bounding box center [333, 96] width 76 height 5
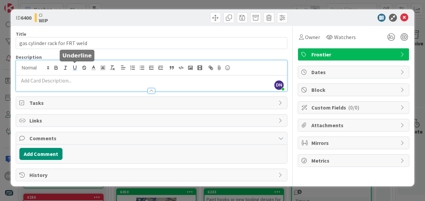
click at [73, 68] on div "DN [PERSON_NAME] just joined" at bounding box center [151, 76] width 271 height 31
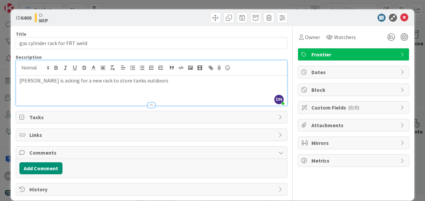
click at [4, 84] on div "ID 6400 CI WIP Title 30 / 128 gas cylinder rack for FRT weld Description DN [PE…" at bounding box center [212, 100] width 425 height 201
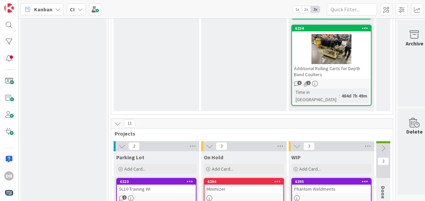
scroll to position [268, 0]
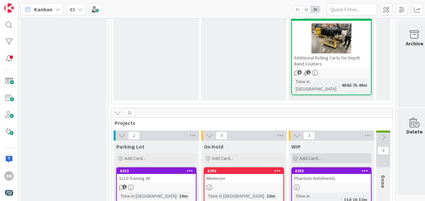
click at [303, 155] on span "Add Card..." at bounding box center [310, 158] width 21 height 6
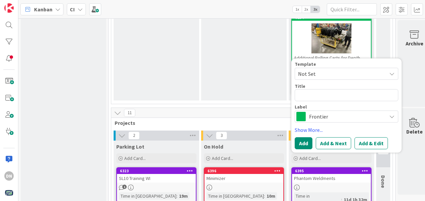
click at [335, 112] on span "Frontier" at bounding box center [346, 116] width 74 height 9
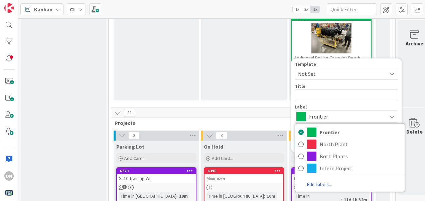
click at [336, 112] on span "Frontier" at bounding box center [346, 116] width 74 height 9
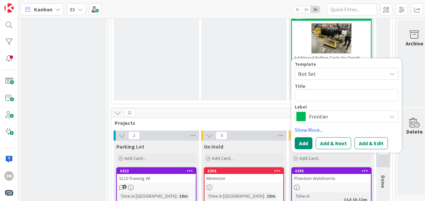
click at [309, 83] on div "Title 0 / 128" at bounding box center [347, 86] width 104 height 6
click at [320, 68] on div "Template Not Set Title 0 / 128 Label Frontier Frontier North Plant Both Plants …" at bounding box center [347, 92] width 104 height 61
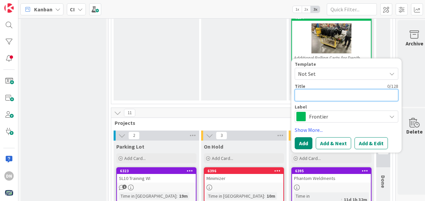
click at [313, 89] on textarea at bounding box center [347, 95] width 104 height 12
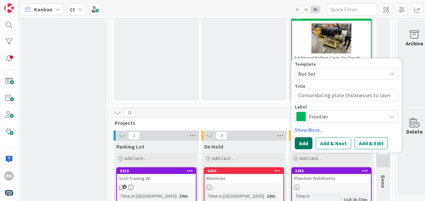
click at [304, 137] on button "Add" at bounding box center [304, 143] width 18 height 12
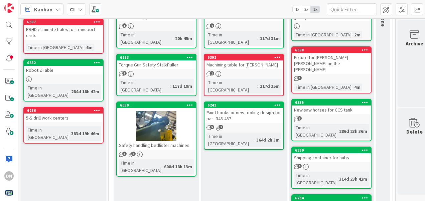
scroll to position [0, 0]
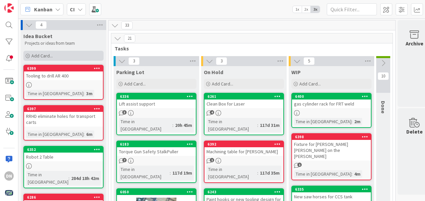
click at [39, 57] on span "Add Card..." at bounding box center [41, 56] width 21 height 6
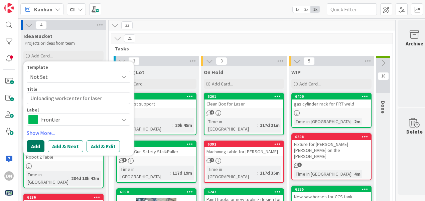
click at [32, 148] on button "Add" at bounding box center [36, 146] width 18 height 12
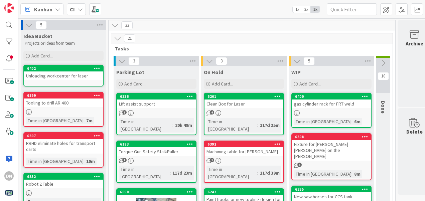
click at [81, 153] on div "RRHD eliminate holes for transport carts" at bounding box center [63, 146] width 79 height 15
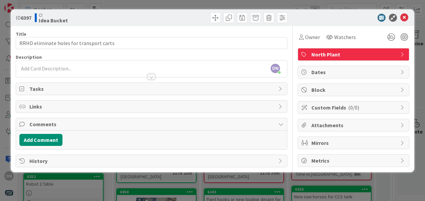
click at [407, 187] on div "ID 6397 CI Idea Bucket Title 40 / 128 RRHD eliminate holes for transport carts …" at bounding box center [212, 100] width 425 height 201
